Goal: Check status: Check status

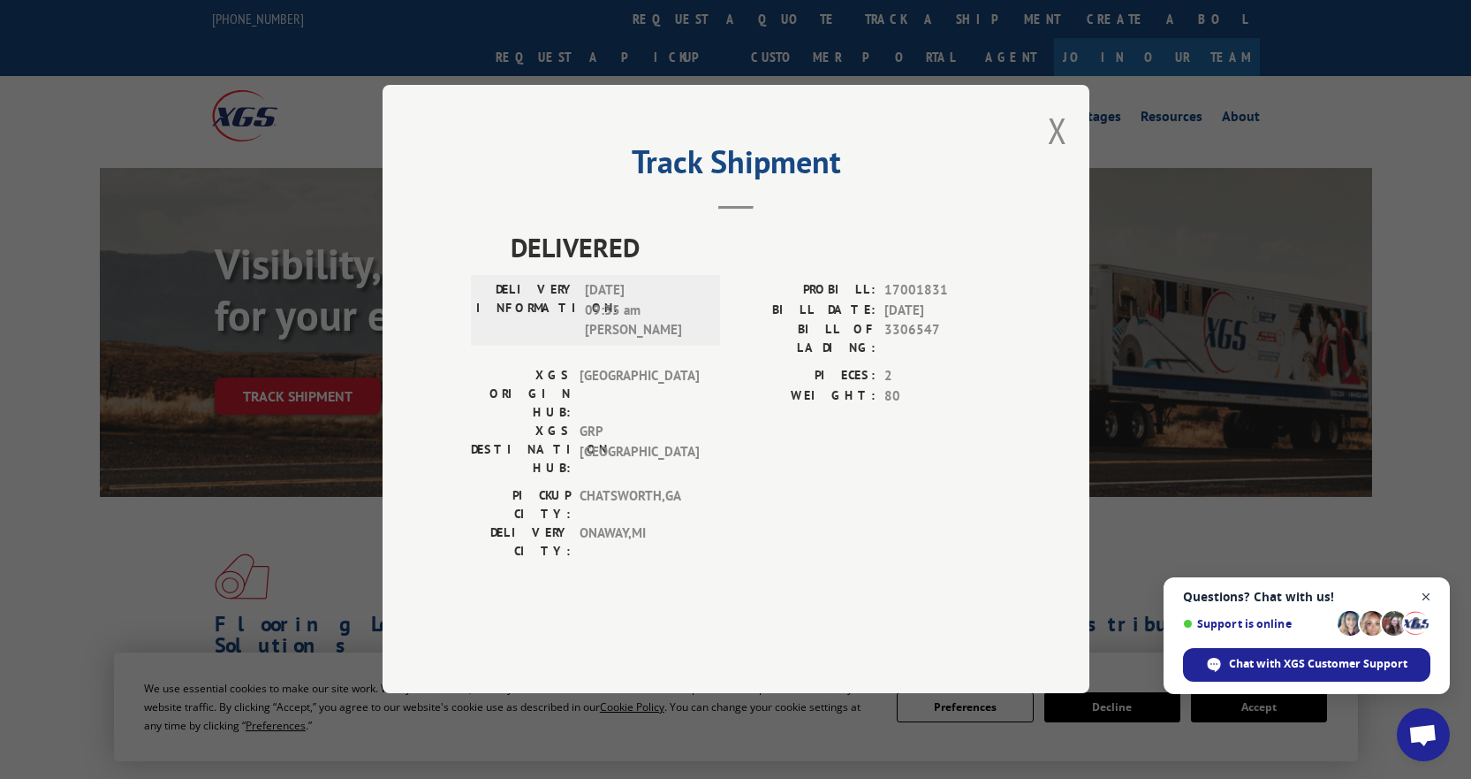
click at [1426, 597] on span "Close chat" at bounding box center [1427, 597] width 22 height 22
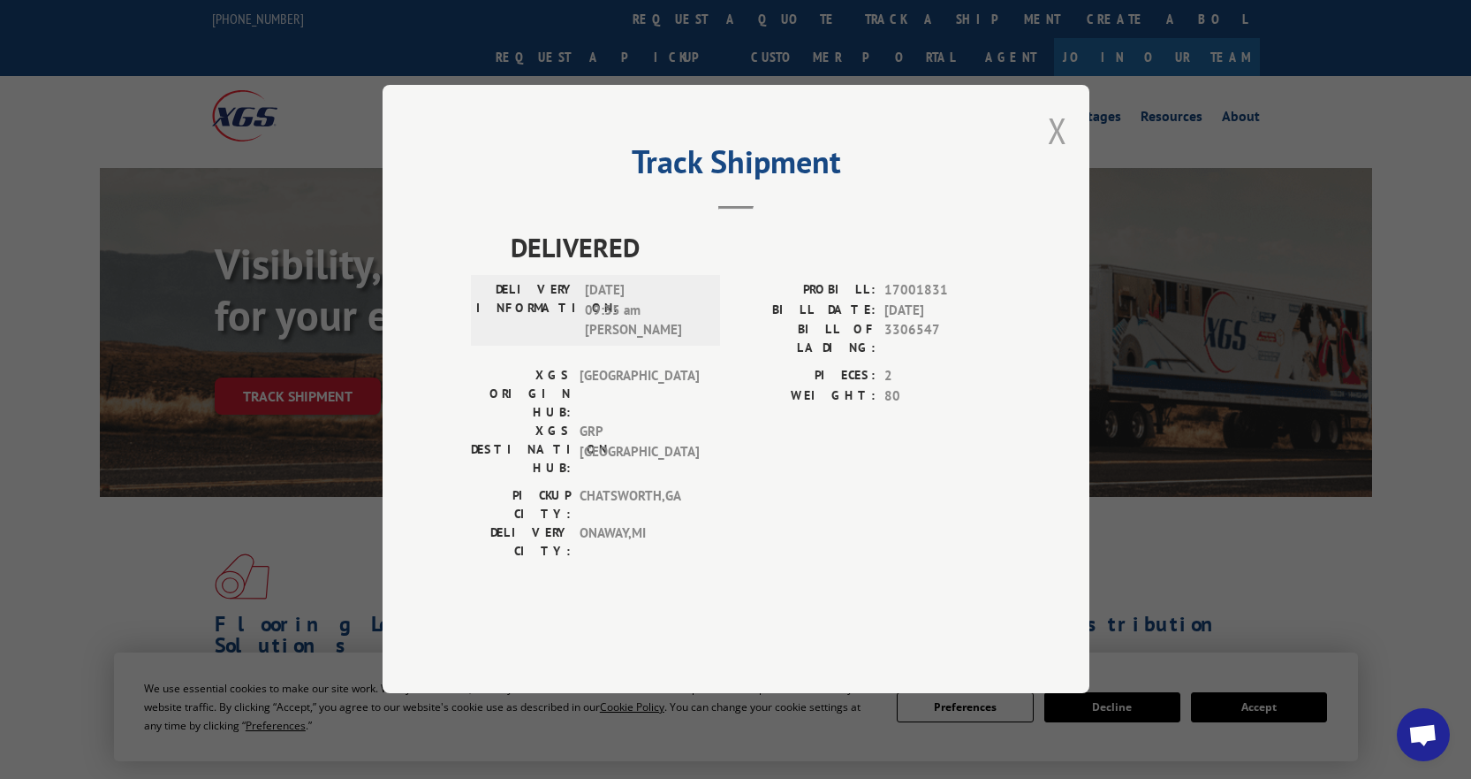
click at [1059, 154] on button "Close modal" at bounding box center [1057, 130] width 19 height 47
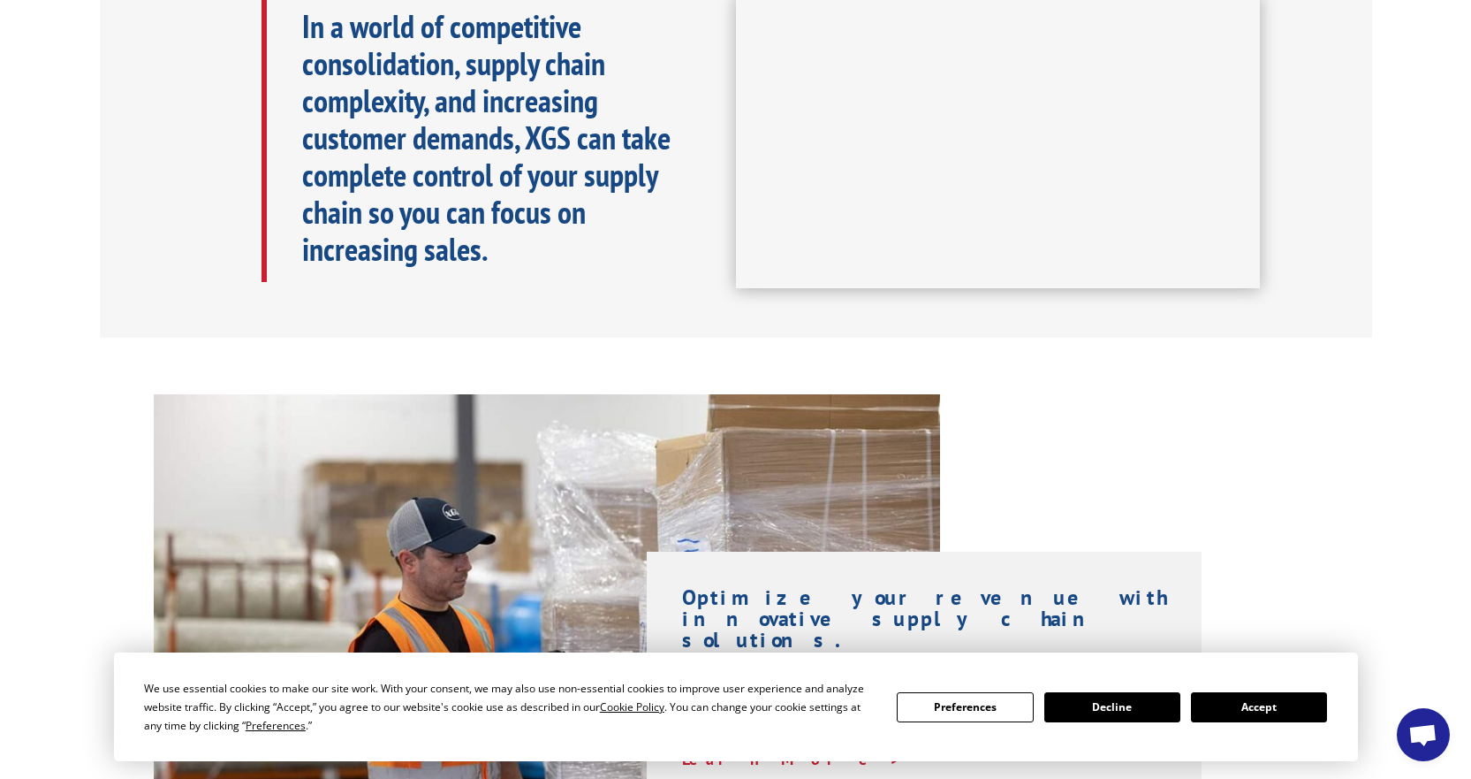
scroll to position [972, 0]
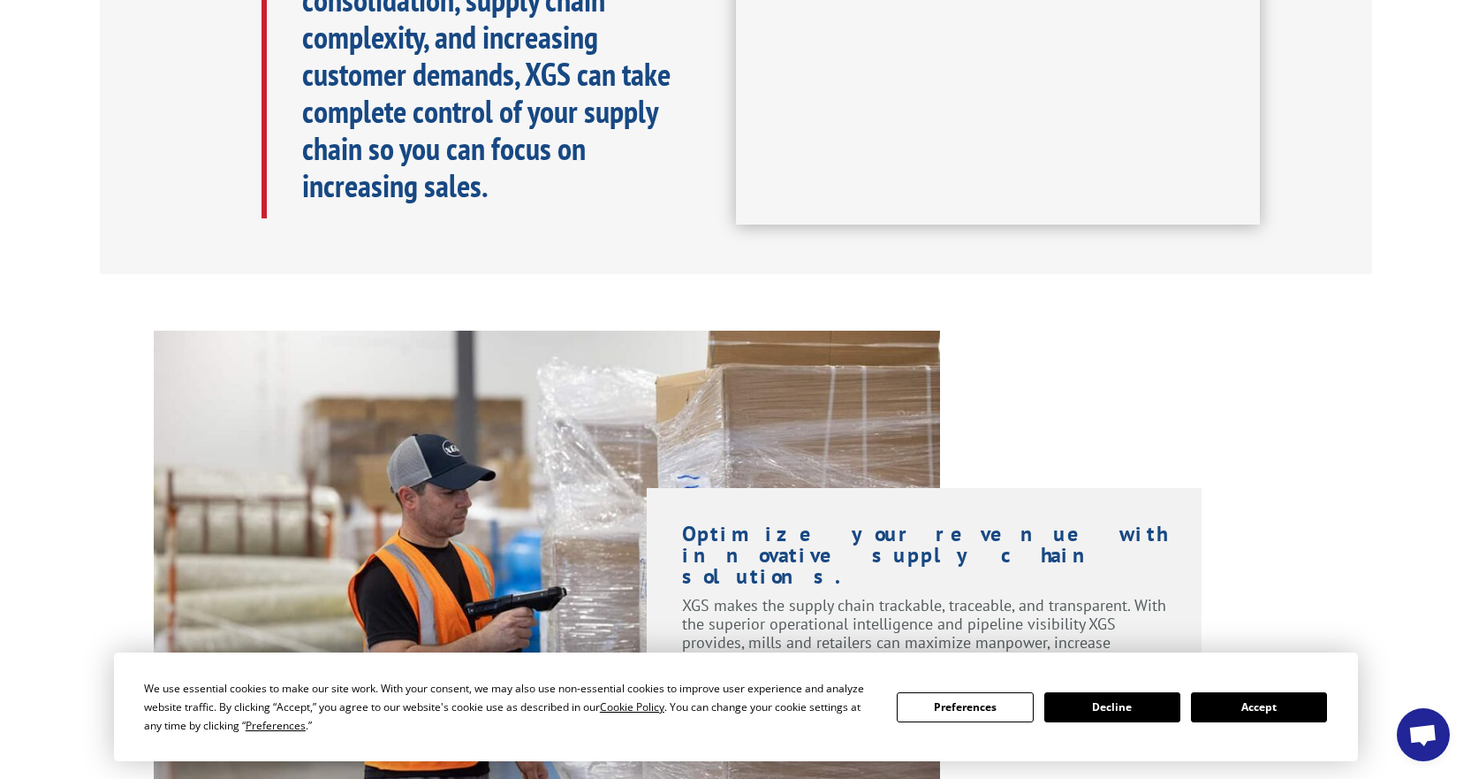
click at [1245, 704] on button "Accept" at bounding box center [1259, 707] width 136 height 30
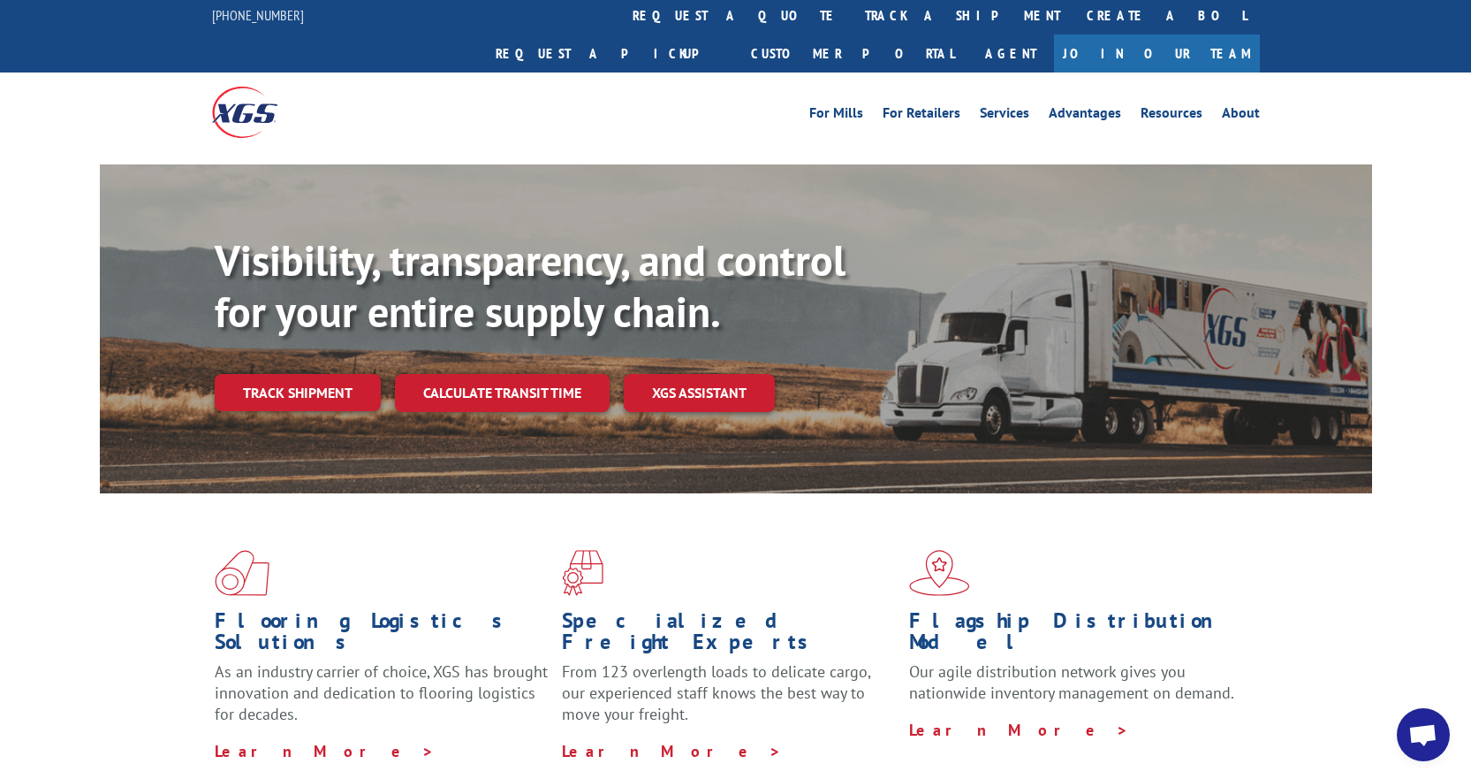
scroll to position [0, 0]
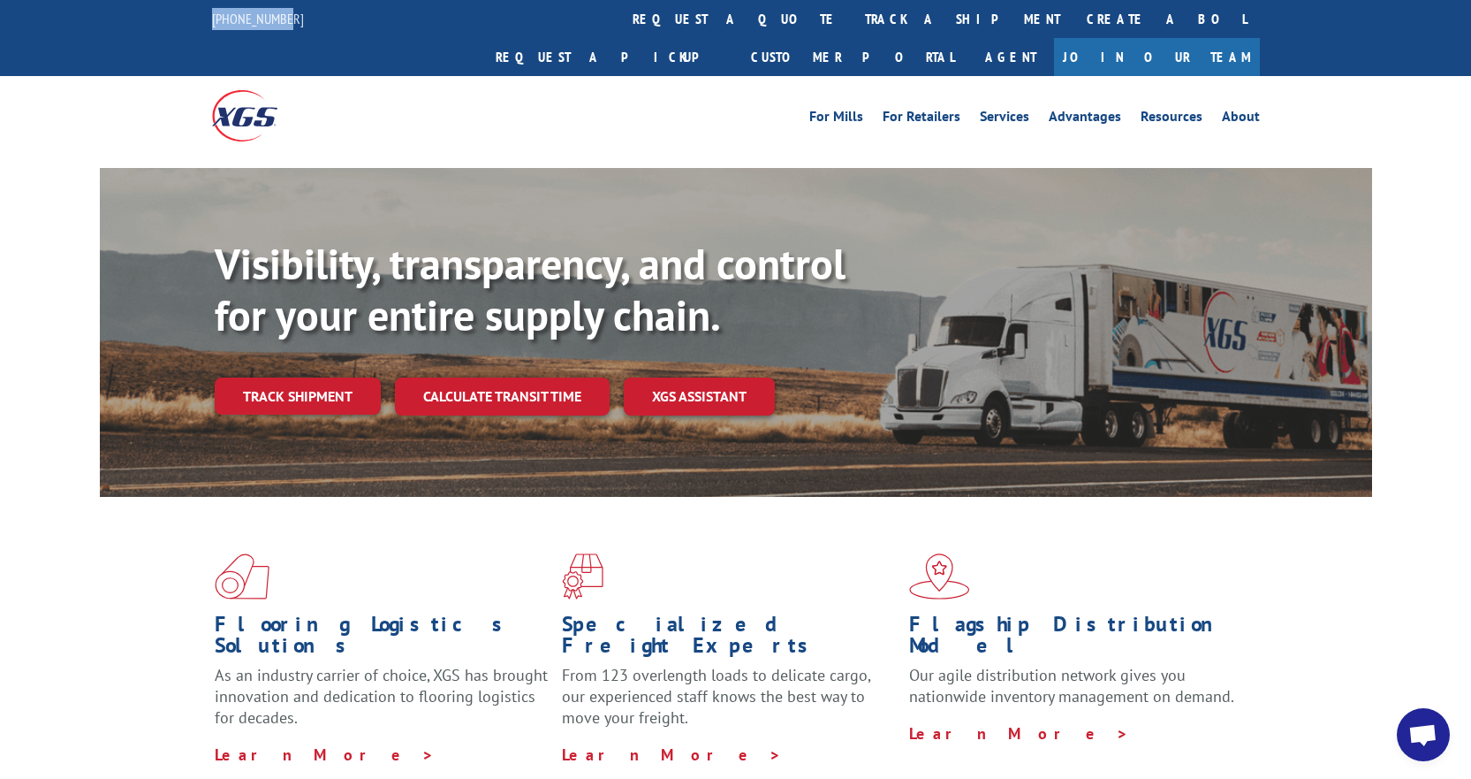
drag, startPoint x: 289, startPoint y: 21, endPoint x: 208, endPoint y: 29, distance: 81.7
click at [208, 29] on div "[PHONE_NUMBER] request a quote track a shipment Create a BOL Request a pickup C…" at bounding box center [735, 38] width 1471 height 76
copy link "[PHONE_NUMBER]"
